Goal: Find specific page/section: Find specific page/section

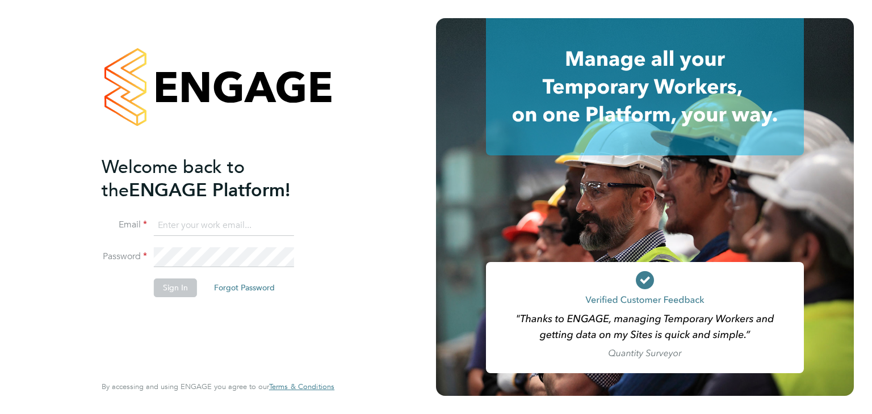
type input "martina@acr-ltd.co.uk"
drag, startPoint x: 190, startPoint y: 284, endPoint x: 180, endPoint y: 293, distance: 12.9
click at [186, 288] on button "Sign In" at bounding box center [175, 288] width 43 height 18
click at [178, 292] on div "Sorry, we are having problems connecting to our services." at bounding box center [218, 207] width 436 height 414
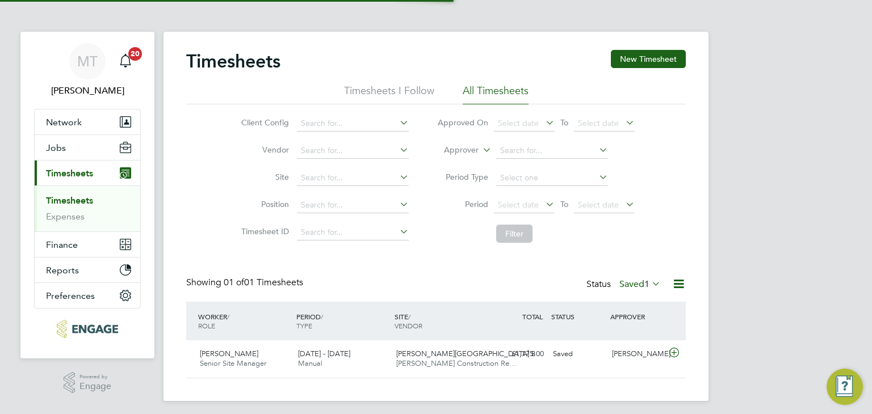
scroll to position [28, 99]
click at [629, 282] on label "Saved 1" at bounding box center [639, 284] width 41 height 11
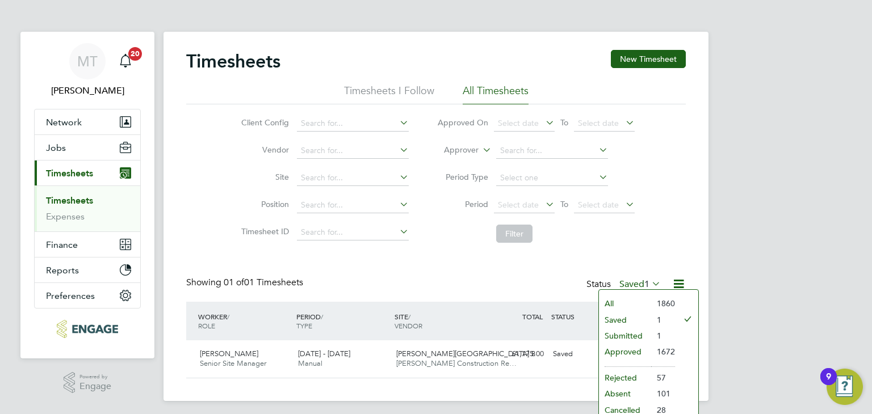
click at [617, 351] on li "Approved" at bounding box center [625, 352] width 52 height 16
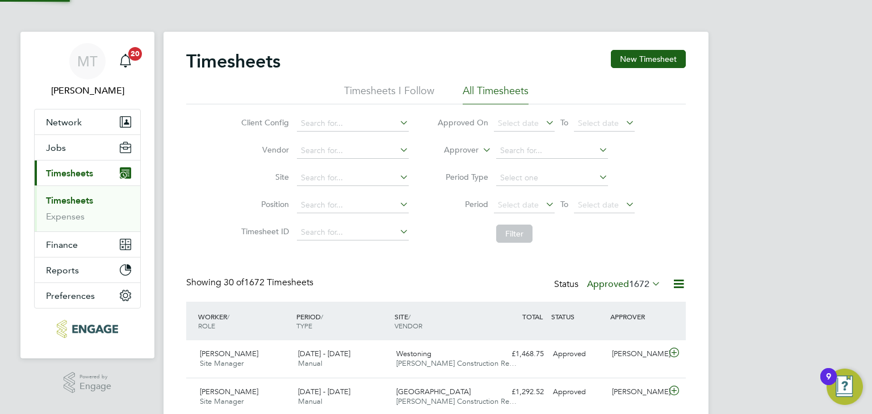
scroll to position [0, 0]
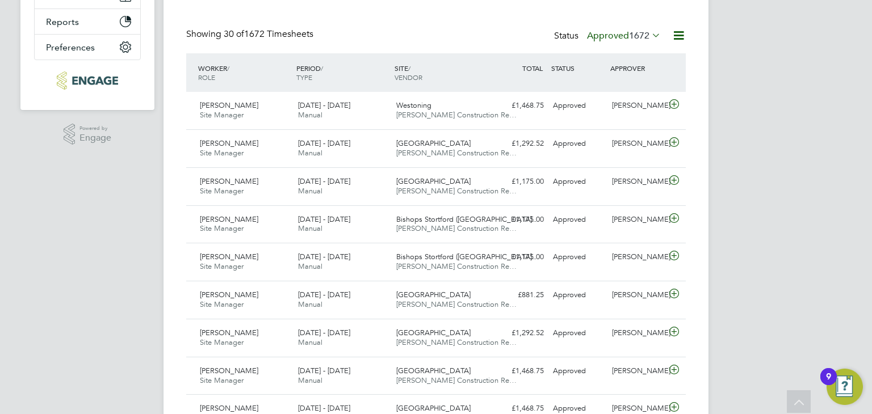
click at [673, 32] on icon at bounding box center [679, 35] width 14 height 14
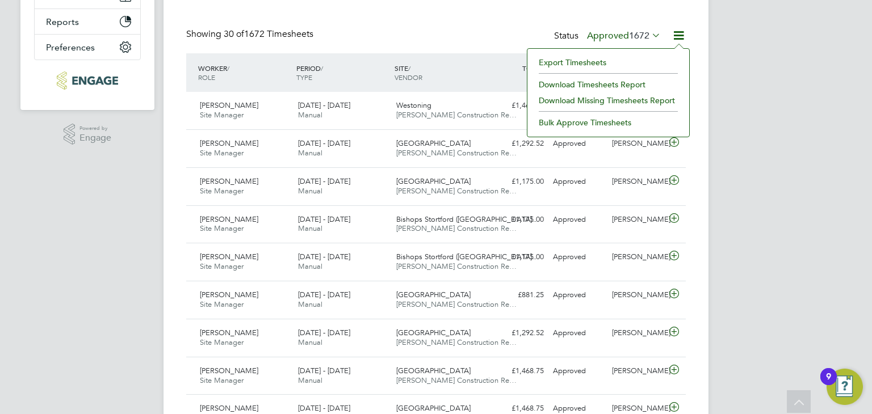
click at [581, 60] on li "Export Timesheets" at bounding box center [608, 63] width 150 height 16
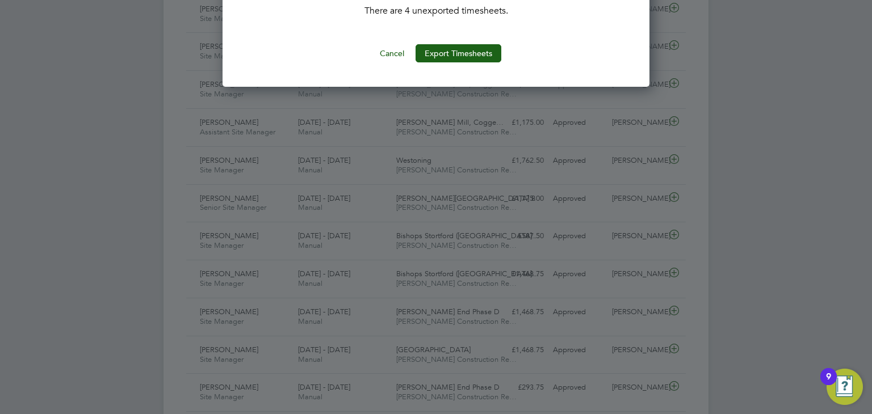
click at [442, 49] on button "Export Timesheets" at bounding box center [459, 53] width 86 height 18
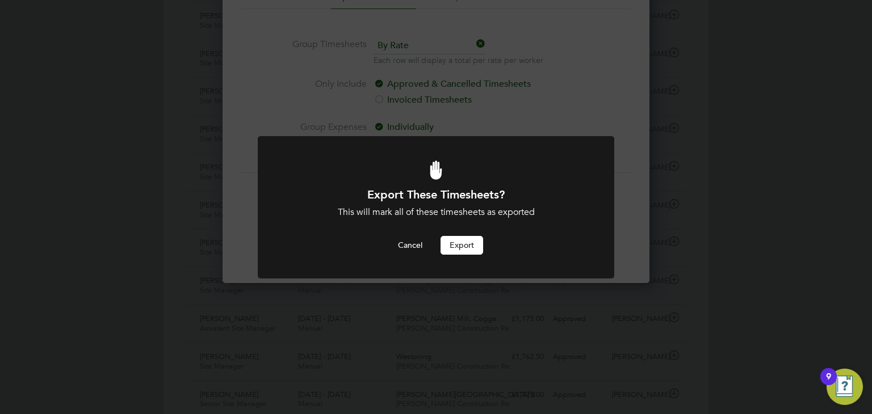
click at [457, 249] on button "Export" at bounding box center [462, 245] width 43 height 18
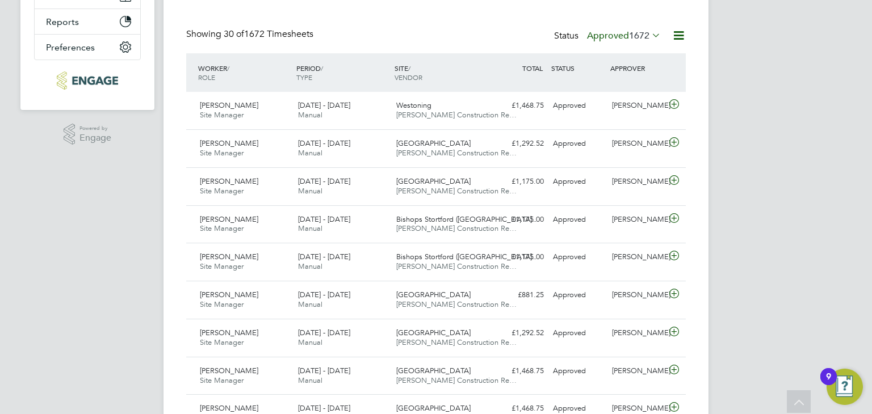
click at [633, 35] on span "1672" at bounding box center [639, 35] width 20 height 11
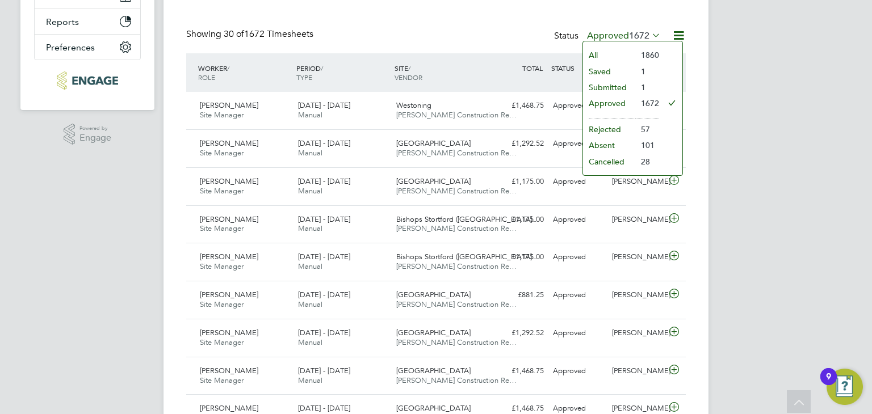
click at [619, 83] on li "Submitted" at bounding box center [609, 87] width 52 height 16
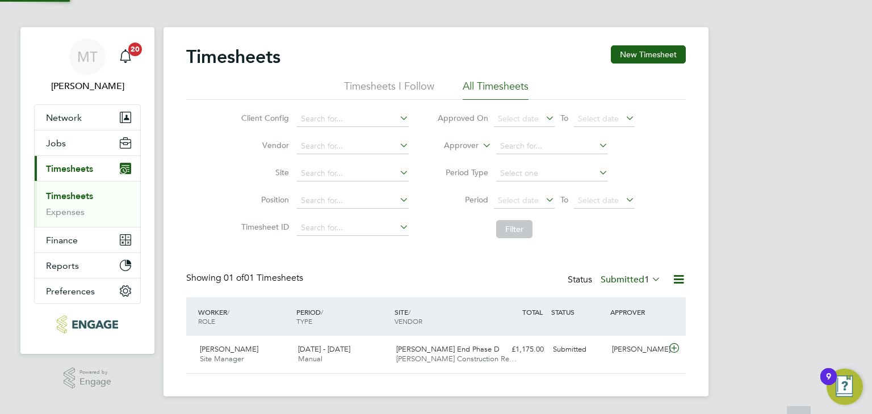
scroll to position [28, 99]
click at [620, 275] on label "Submitted 1" at bounding box center [631, 279] width 60 height 11
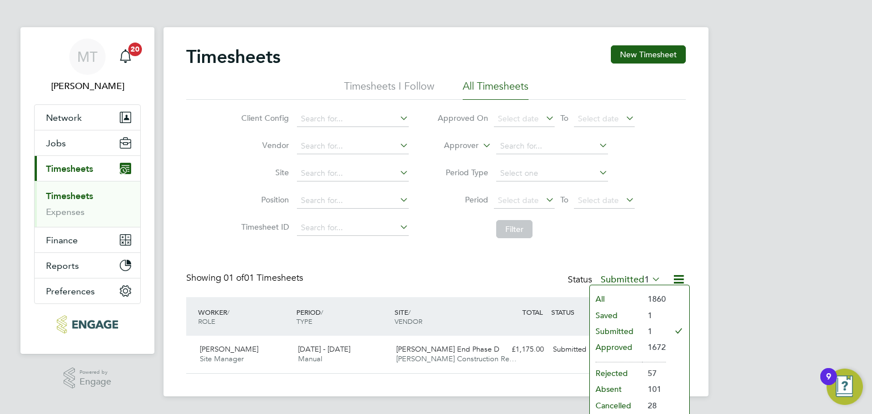
click at [617, 343] on li "Approved" at bounding box center [616, 348] width 52 height 16
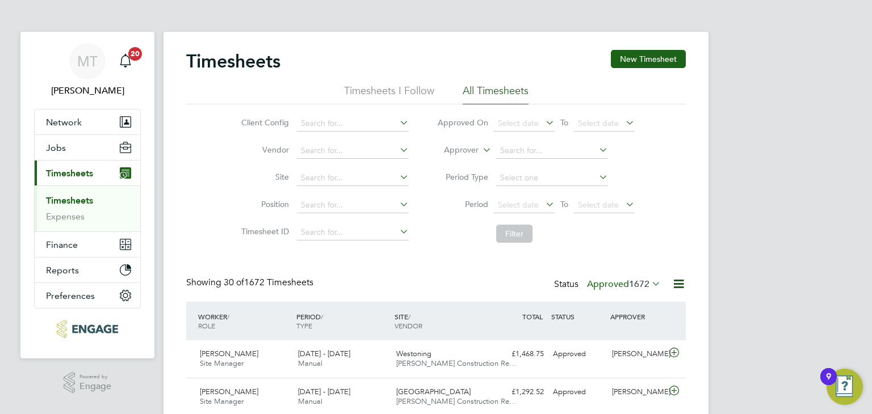
click at [622, 280] on label "Approved 1672" at bounding box center [624, 284] width 74 height 11
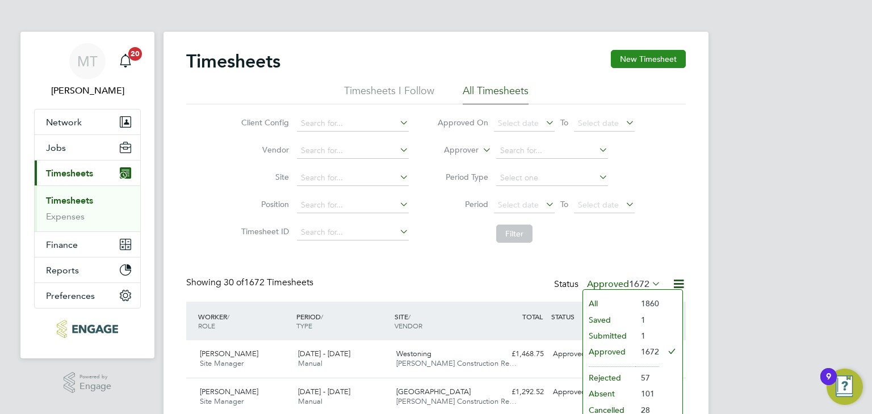
click at [635, 58] on button "New Timesheet" at bounding box center [648, 59] width 75 height 18
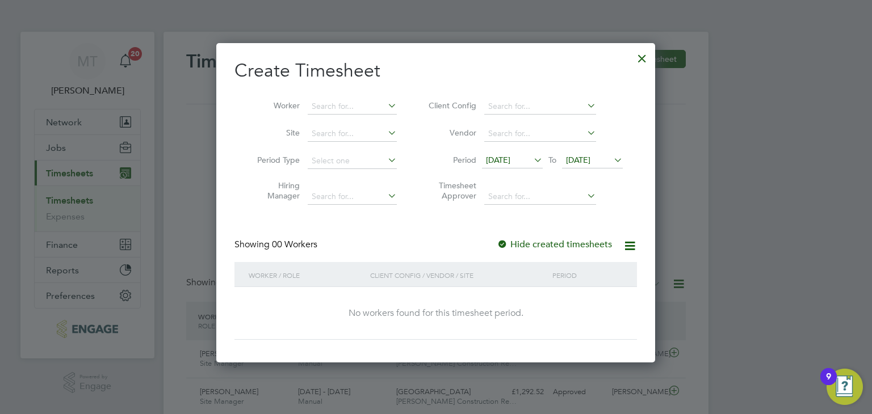
click at [586, 162] on span "[DATE]" at bounding box center [578, 160] width 24 height 10
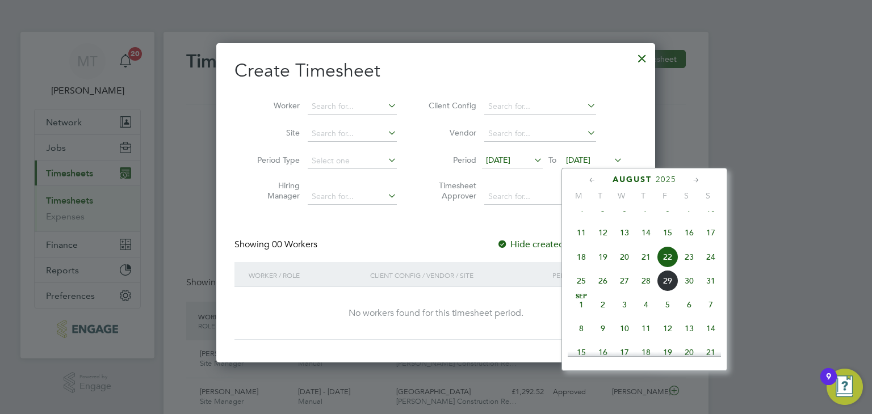
click at [709, 289] on span "31" at bounding box center [711, 281] width 22 height 22
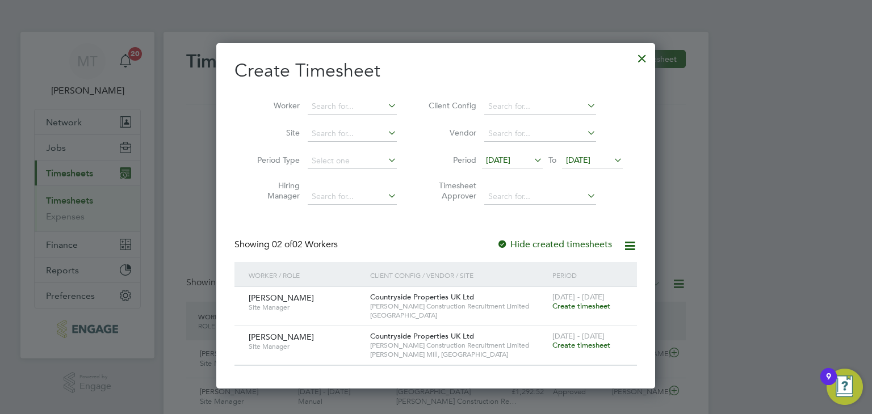
click at [638, 54] on div at bounding box center [642, 55] width 20 height 20
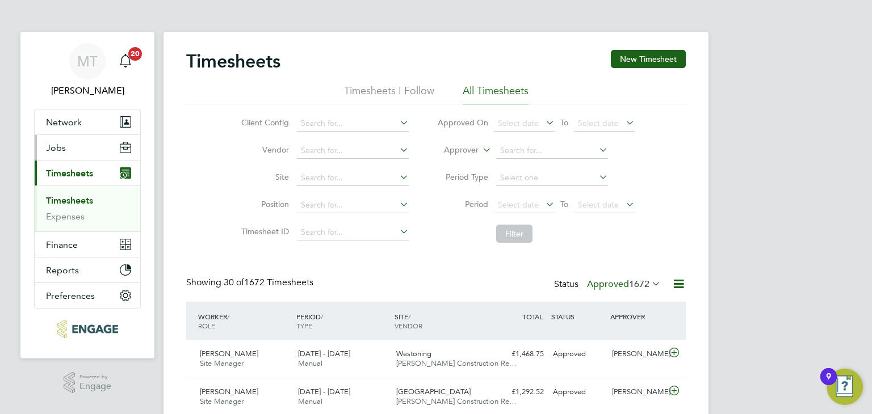
click at [57, 139] on button "Jobs" at bounding box center [88, 147] width 106 height 25
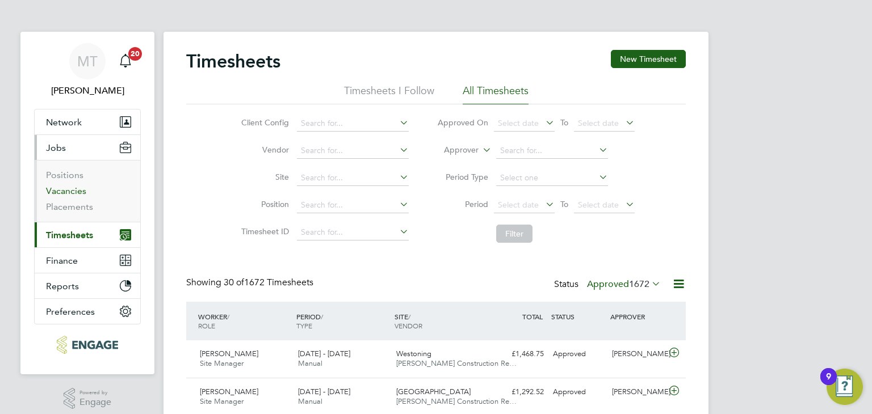
click at [72, 188] on link "Vacancies" at bounding box center [66, 191] width 40 height 11
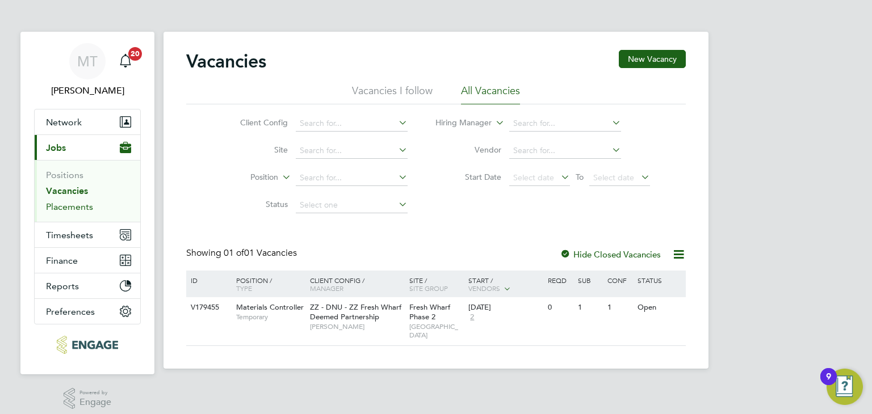
drag, startPoint x: 70, startPoint y: 204, endPoint x: 76, endPoint y: 203, distance: 5.8
click at [70, 203] on link "Placements" at bounding box center [69, 207] width 47 height 11
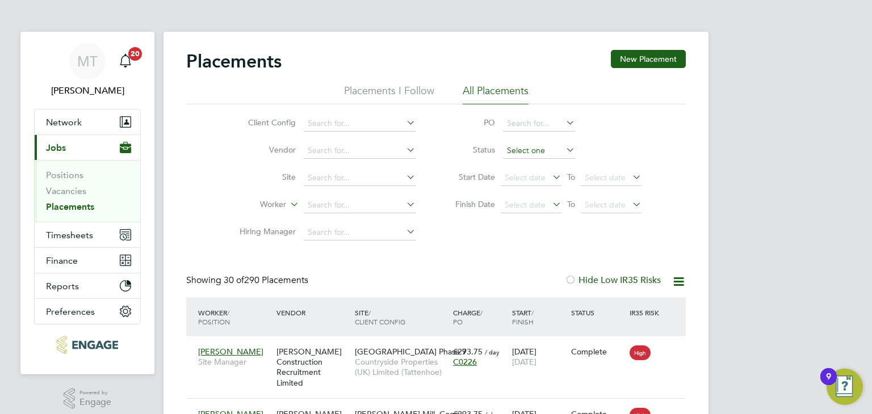
click at [533, 148] on input at bounding box center [539, 151] width 72 height 16
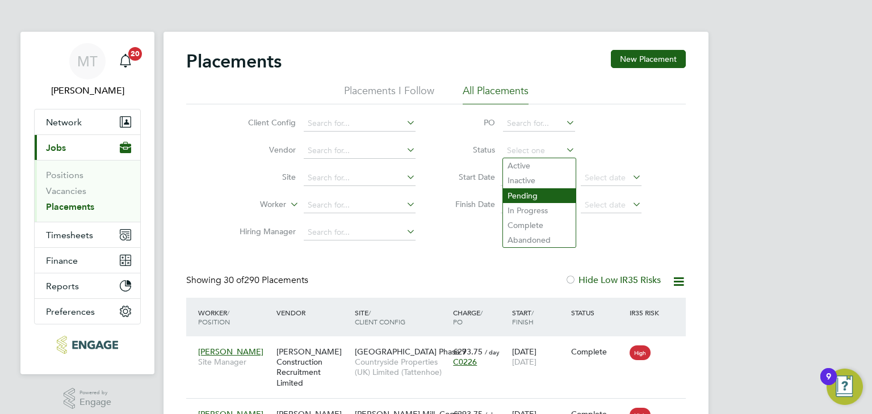
click at [530, 198] on li "Pending" at bounding box center [539, 196] width 73 height 15
type input "Pending"
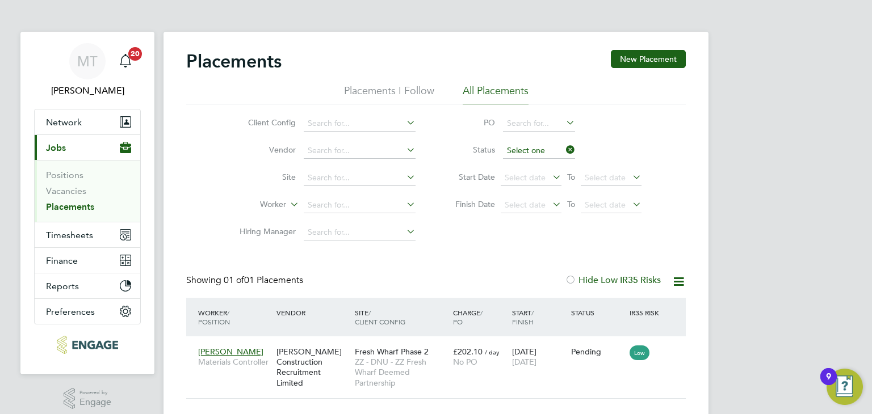
click at [516, 148] on input at bounding box center [539, 151] width 72 height 16
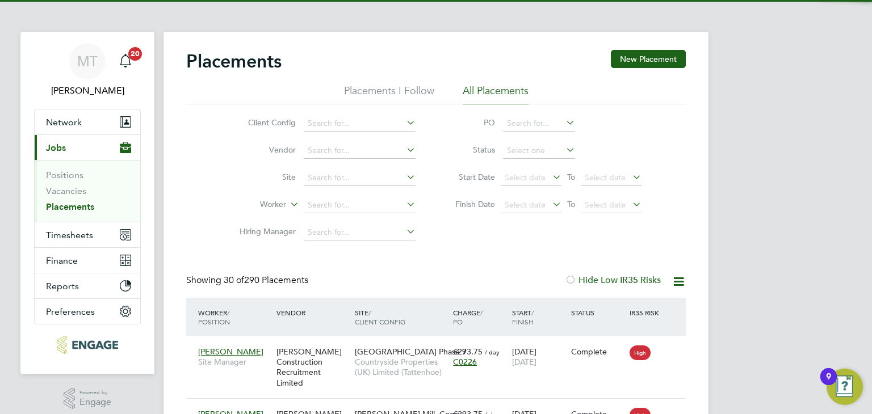
click at [537, 162] on li "Active" at bounding box center [539, 165] width 73 height 15
type input "Active"
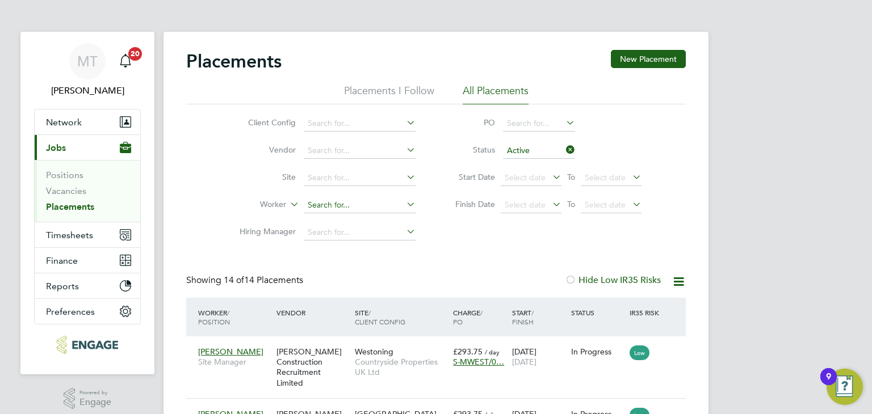
click at [328, 203] on input at bounding box center [360, 206] width 112 height 16
type input "[PERSON_NAME]"
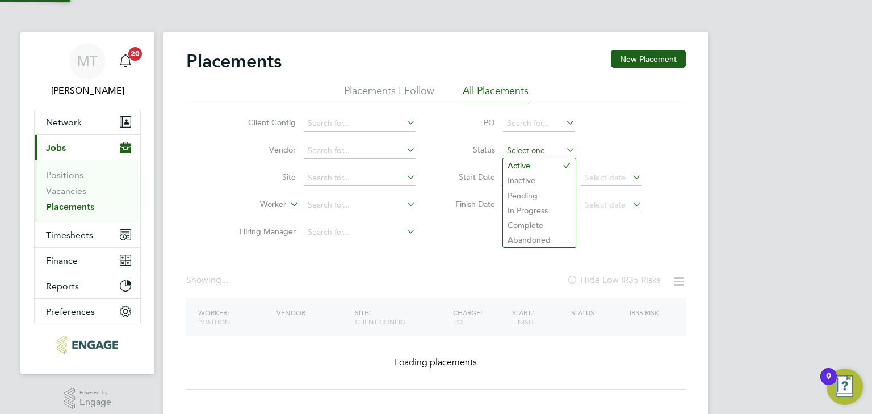
click at [525, 145] on input at bounding box center [539, 151] width 72 height 16
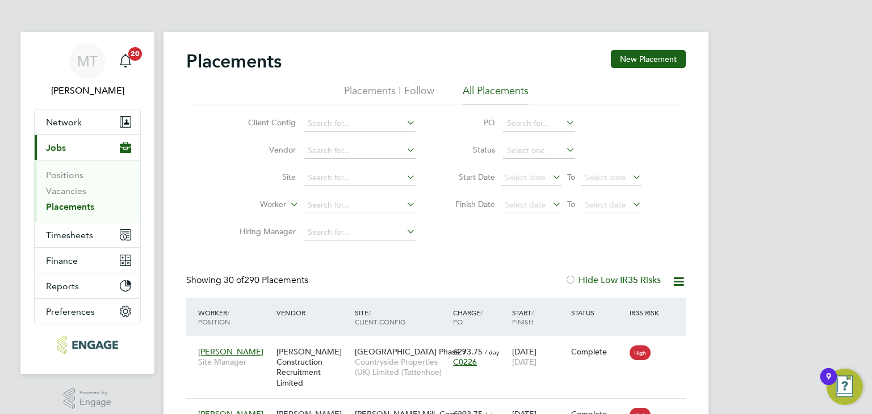
click at [531, 173] on li "Active" at bounding box center [539, 165] width 73 height 15
type input "Active"
drag, startPoint x: 331, startPoint y: 204, endPoint x: 343, endPoint y: 219, distance: 19.0
click at [332, 205] on input at bounding box center [360, 206] width 112 height 16
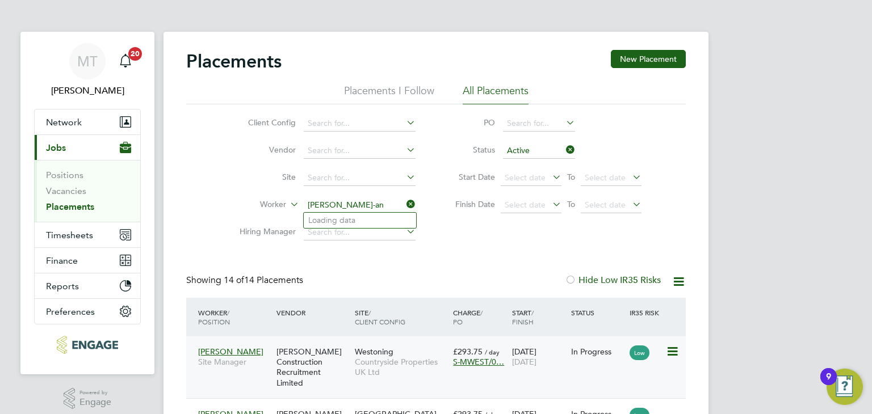
type input "[PERSON_NAME]"
drag, startPoint x: 361, startPoint y: 200, endPoint x: 278, endPoint y: 217, distance: 84.5
click at [279, 207] on li "Worker [PERSON_NAME]" at bounding box center [322, 205] width 213 height 27
click at [564, 148] on icon at bounding box center [564, 150] width 0 height 16
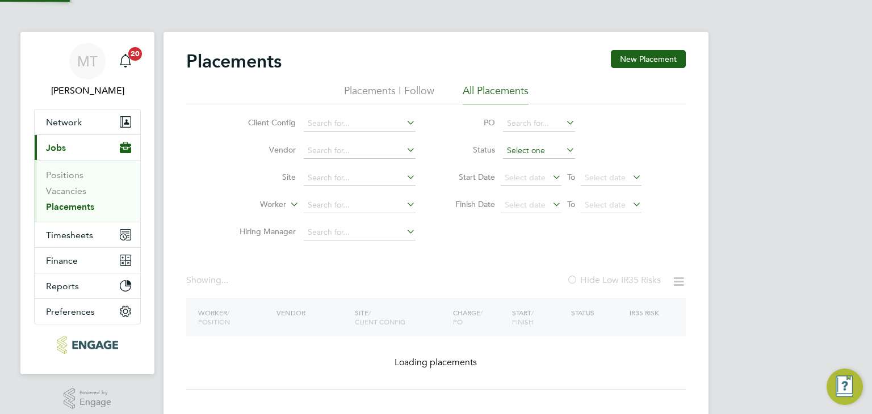
click at [551, 148] on input at bounding box center [539, 151] width 72 height 16
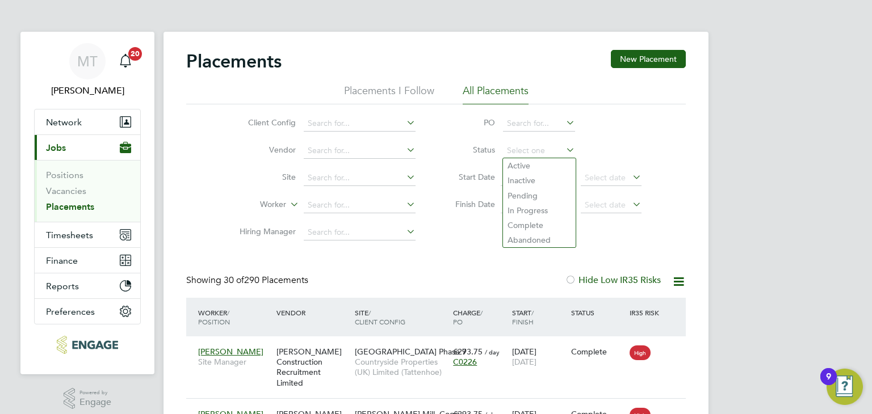
drag, startPoint x: 525, startPoint y: 184, endPoint x: 495, endPoint y: 187, distance: 30.2
click at [525, 183] on li "Inactive" at bounding box center [539, 180] width 73 height 15
type input "Inactive"
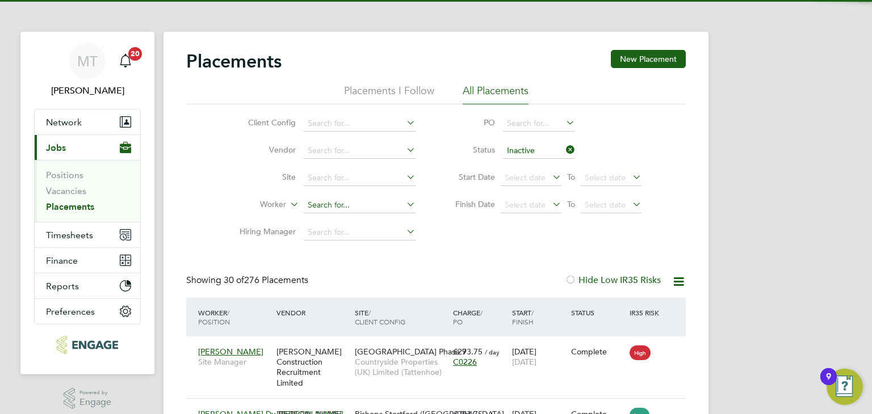
click at [338, 205] on input at bounding box center [360, 206] width 112 height 16
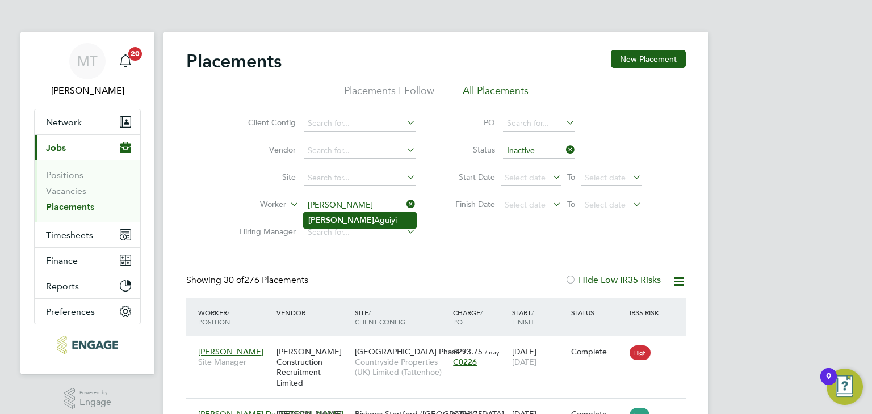
click at [334, 219] on b "[PERSON_NAME]" at bounding box center [341, 221] width 66 height 10
type input "[PERSON_NAME]"
